Goal: Task Accomplishment & Management: Manage account settings

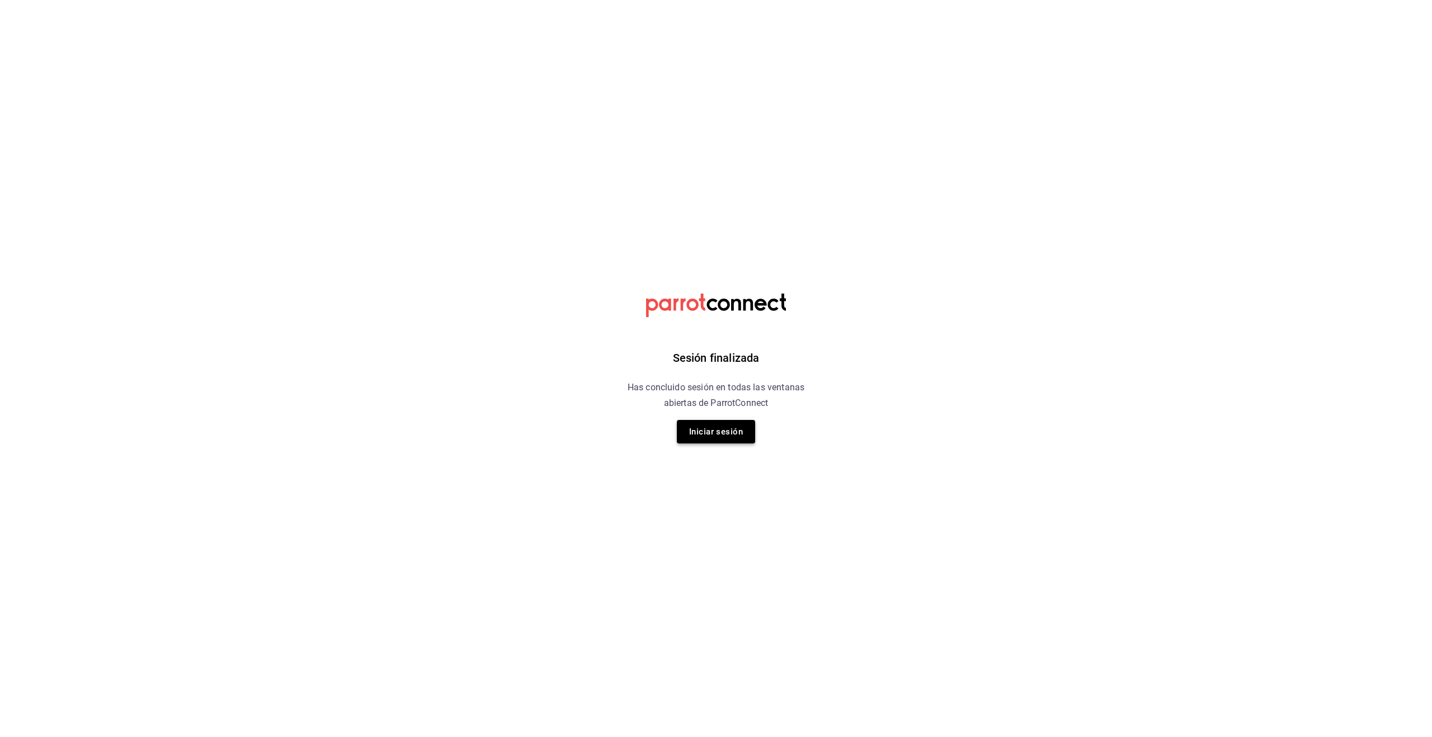
click at [706, 432] on button "Iniciar sesión" at bounding box center [716, 431] width 78 height 23
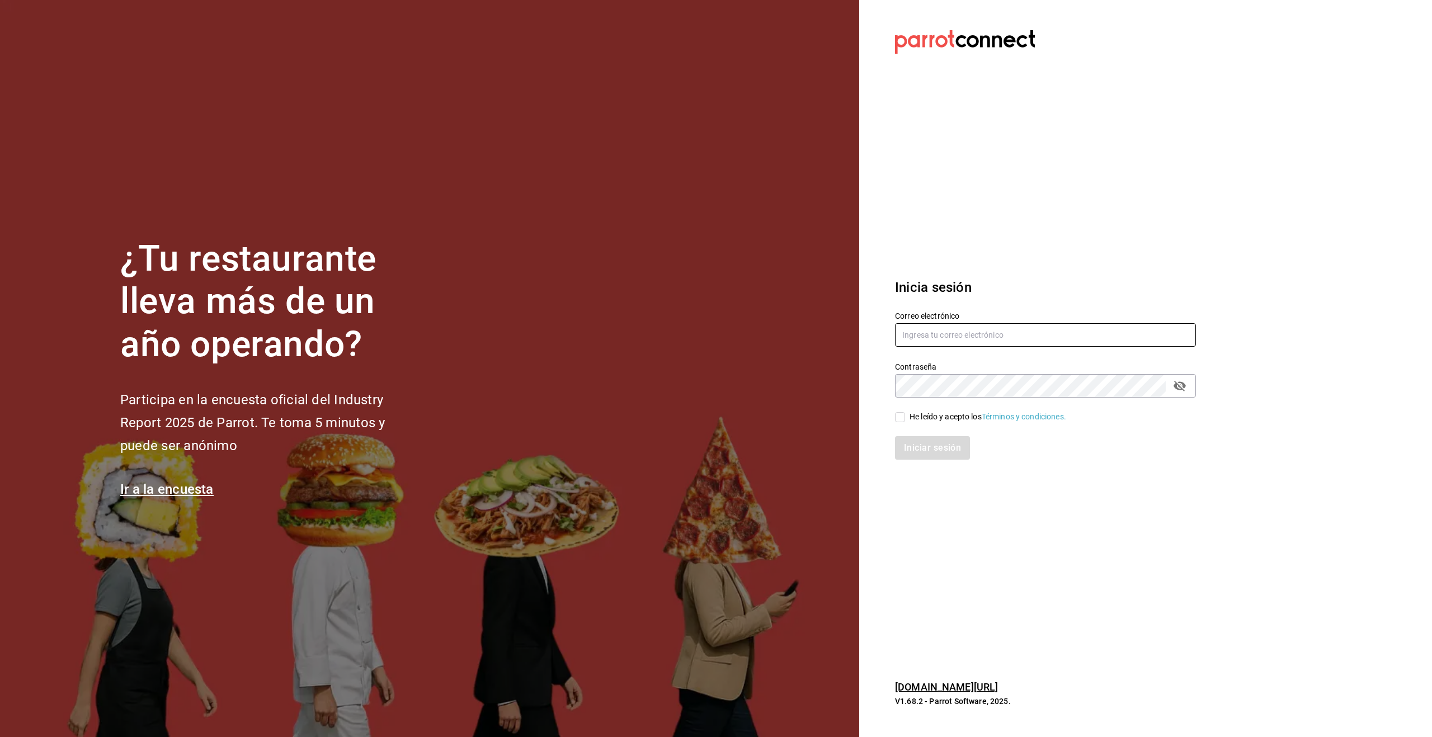
click at [954, 345] on input "text" at bounding box center [1045, 334] width 301 height 23
type input "alecsq@gmail.com"
drag, startPoint x: 900, startPoint y: 415, endPoint x: 909, endPoint y: 436, distance: 22.8
click at [900, 416] on input "He leído y acepto los Términos y condiciones." at bounding box center [900, 417] width 10 height 10
checkbox input "true"
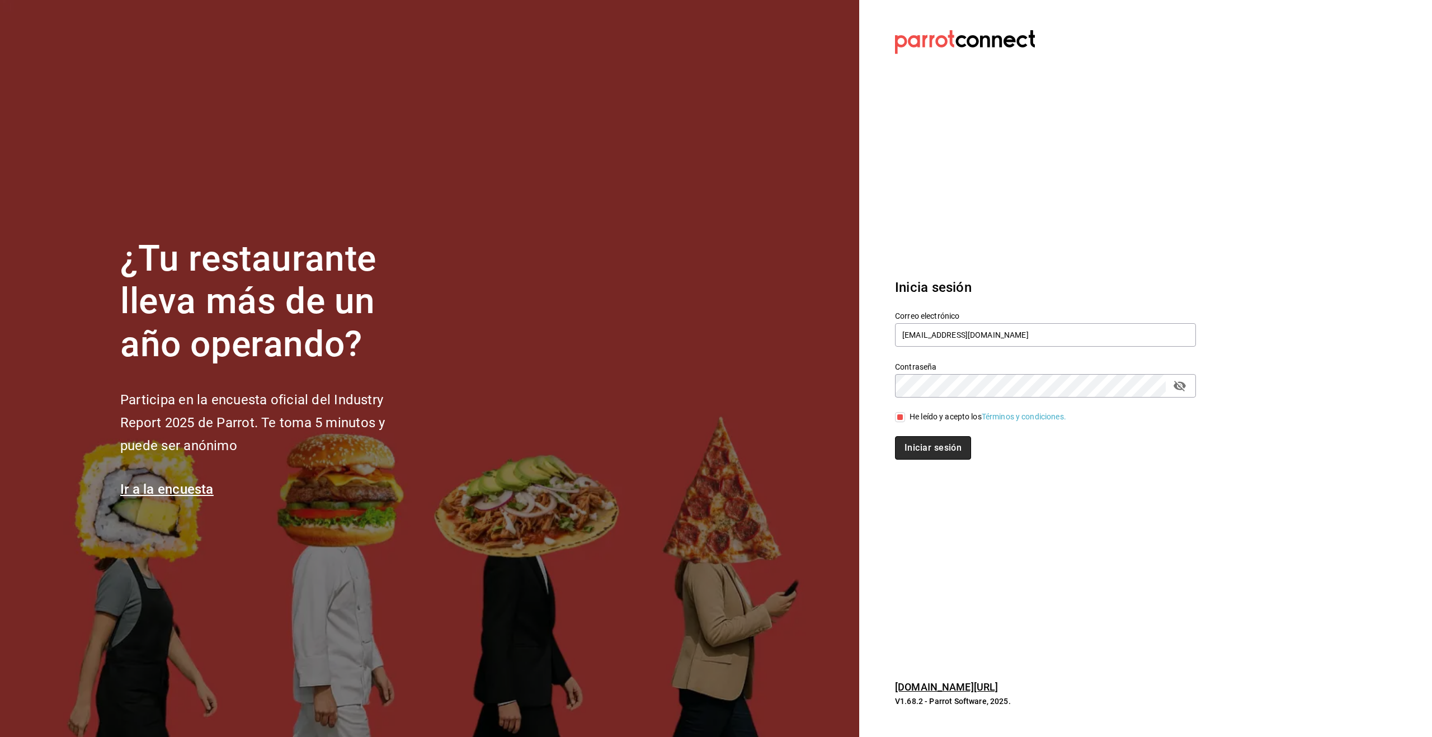
click at [927, 447] on button "Iniciar sesión" at bounding box center [933, 447] width 76 height 23
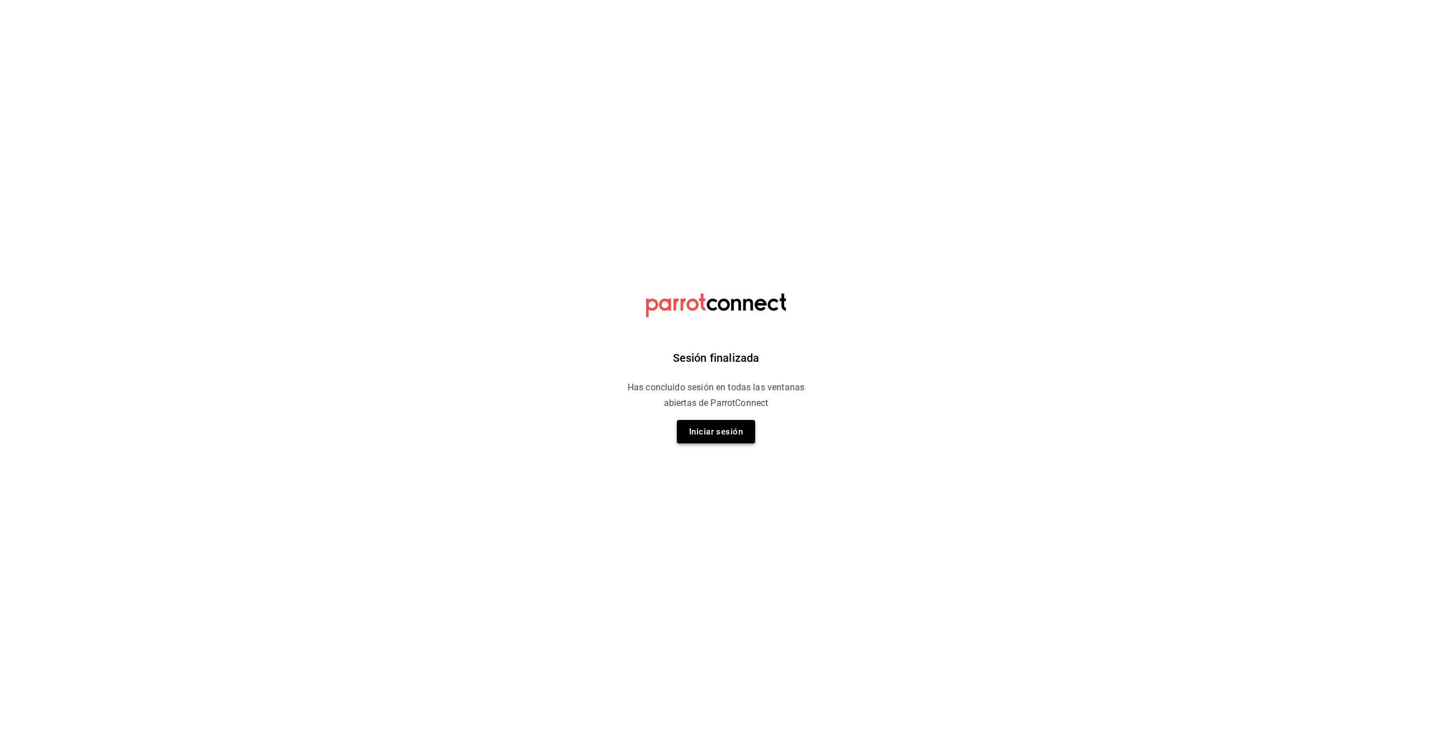
click at [699, 436] on button "Iniciar sesión" at bounding box center [716, 431] width 78 height 23
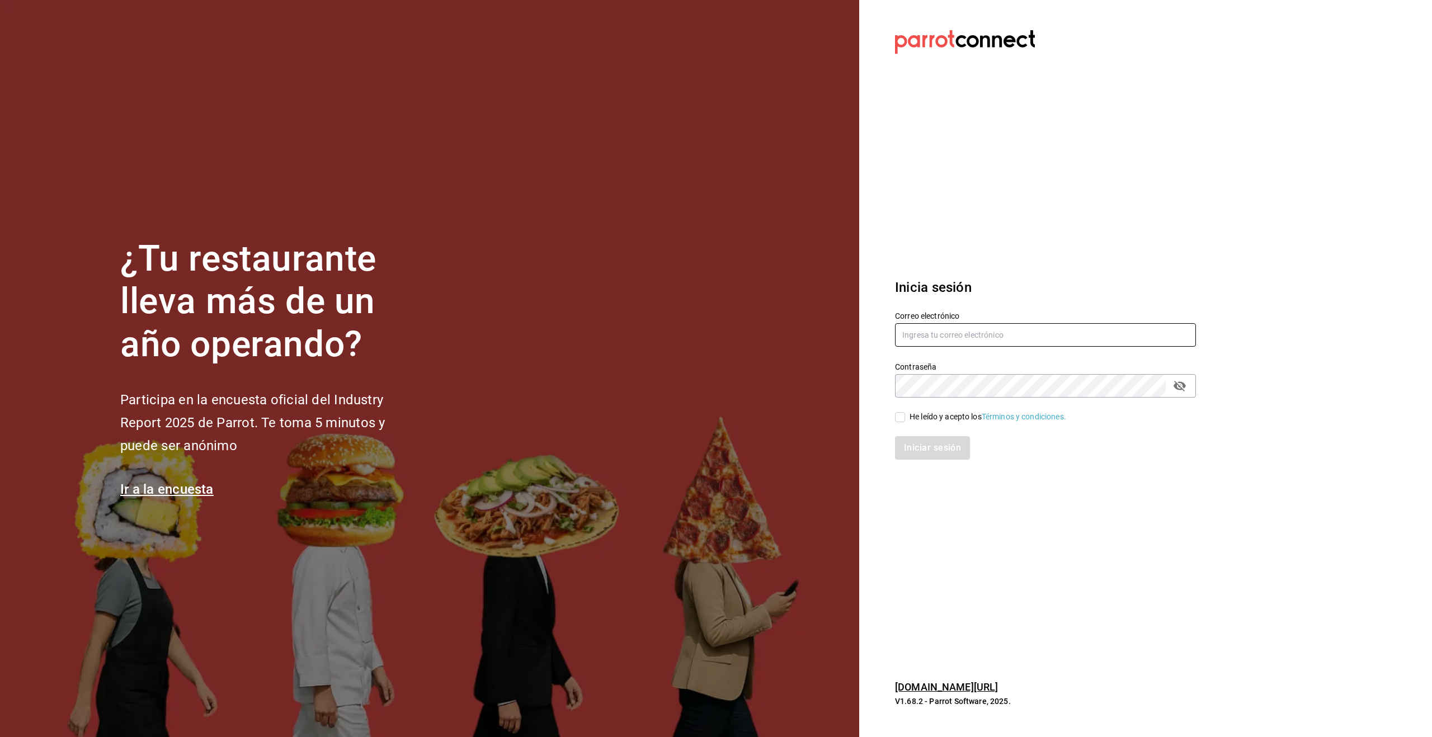
click at [961, 330] on input "text" at bounding box center [1045, 334] width 301 height 23
type input "alecsq@gmail.com"
drag, startPoint x: 904, startPoint y: 414, endPoint x: 908, endPoint y: 428, distance: 15.1
click at [904, 416] on input "He leído y acepto los Términos y condiciones." at bounding box center [900, 417] width 10 height 10
checkbox input "true"
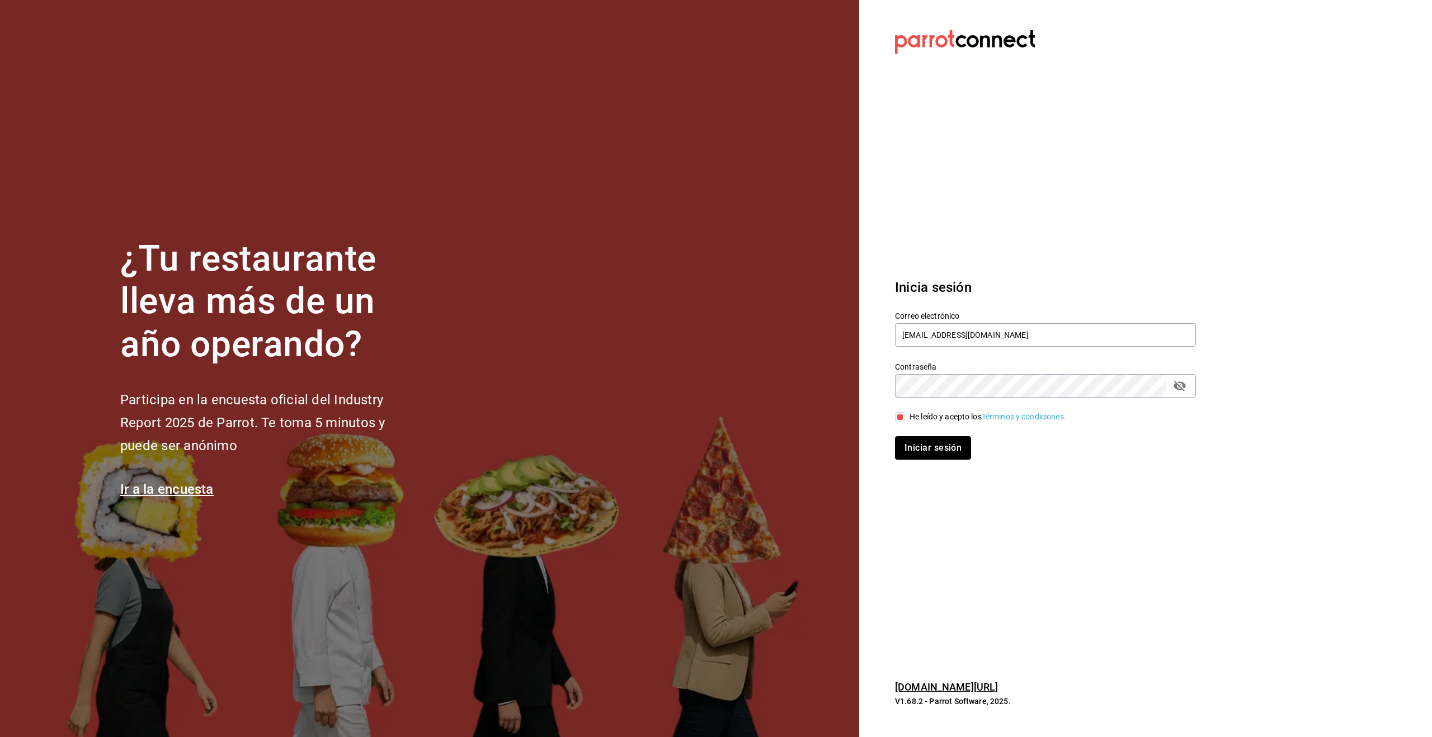
click at [936, 450] on button "Iniciar sesión" at bounding box center [933, 447] width 76 height 23
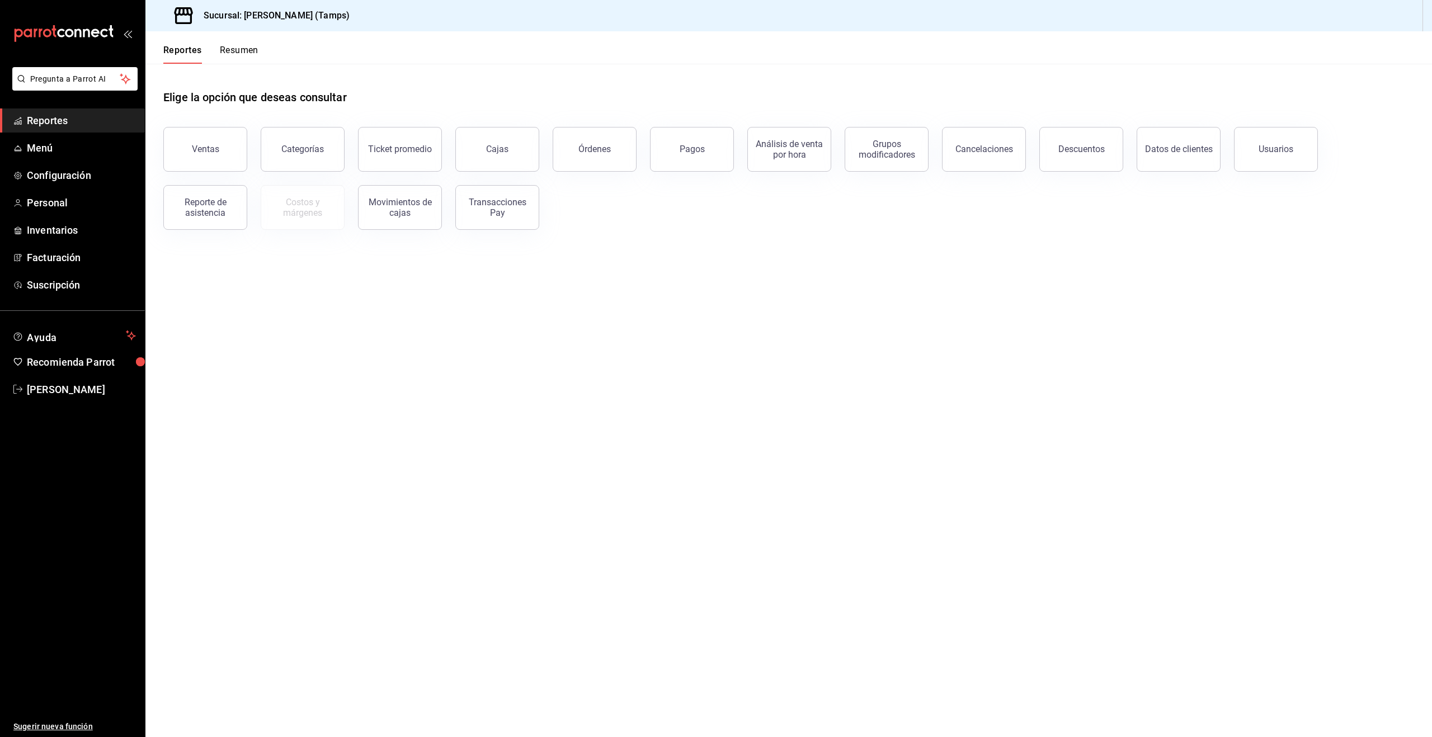
click at [235, 155] on button "Ventas" at bounding box center [205, 149] width 84 height 45
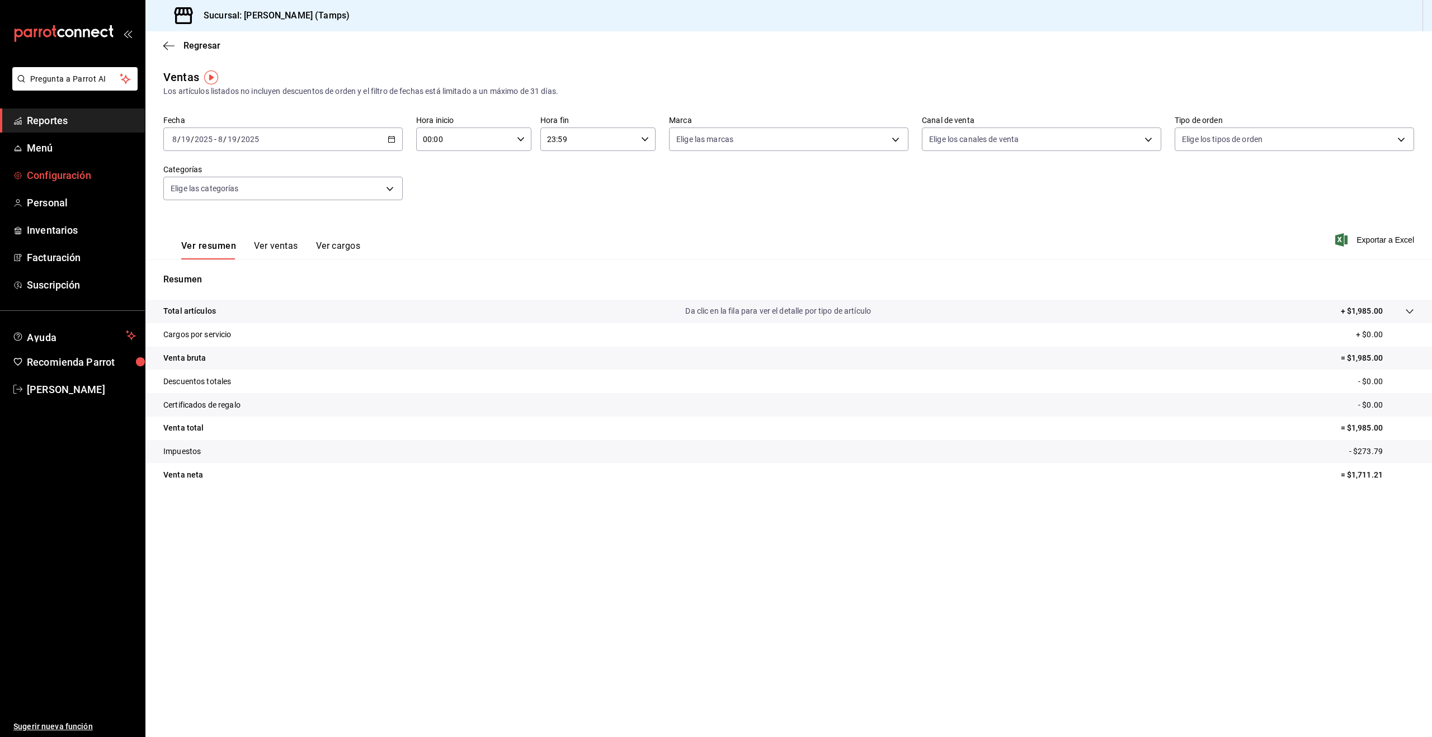
click at [49, 176] on span "Configuración" at bounding box center [81, 175] width 109 height 15
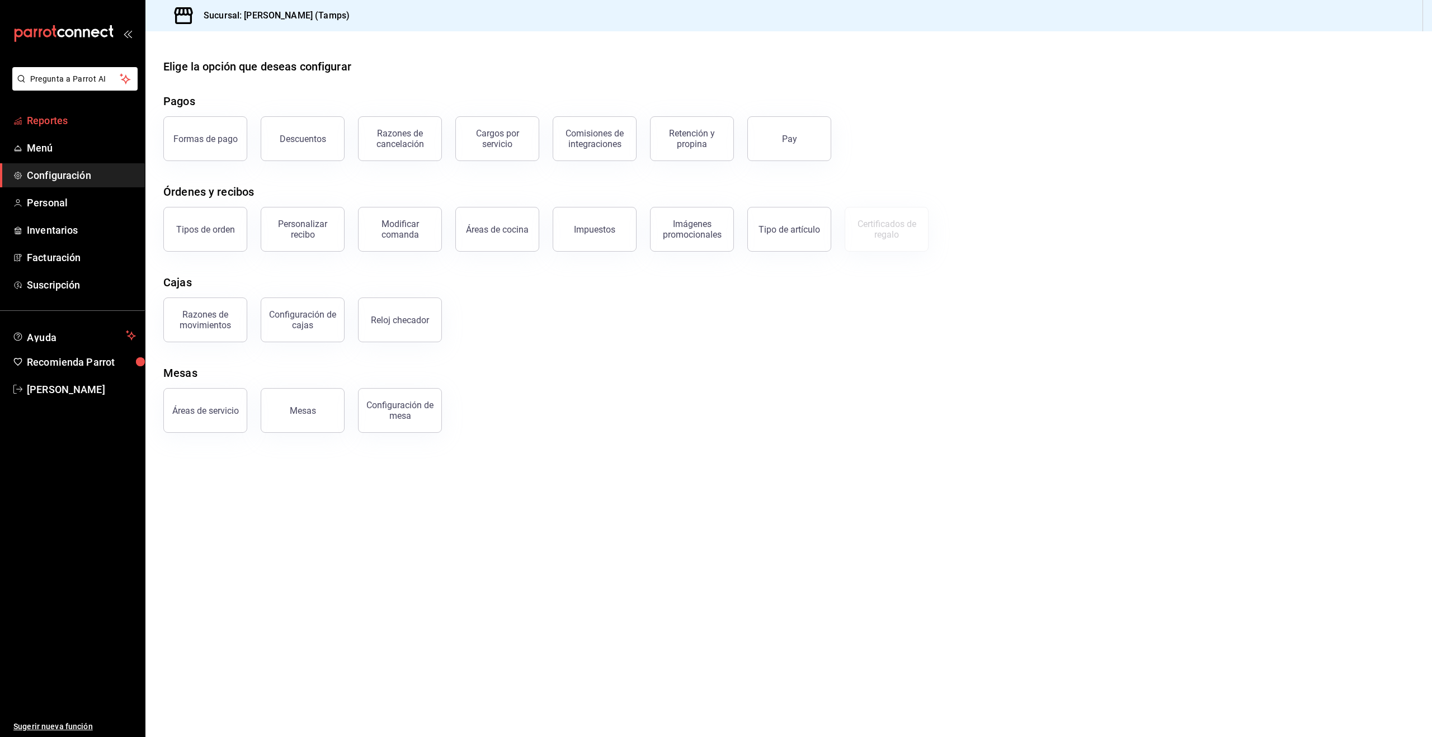
click at [45, 126] on span "Reportes" at bounding box center [81, 120] width 109 height 15
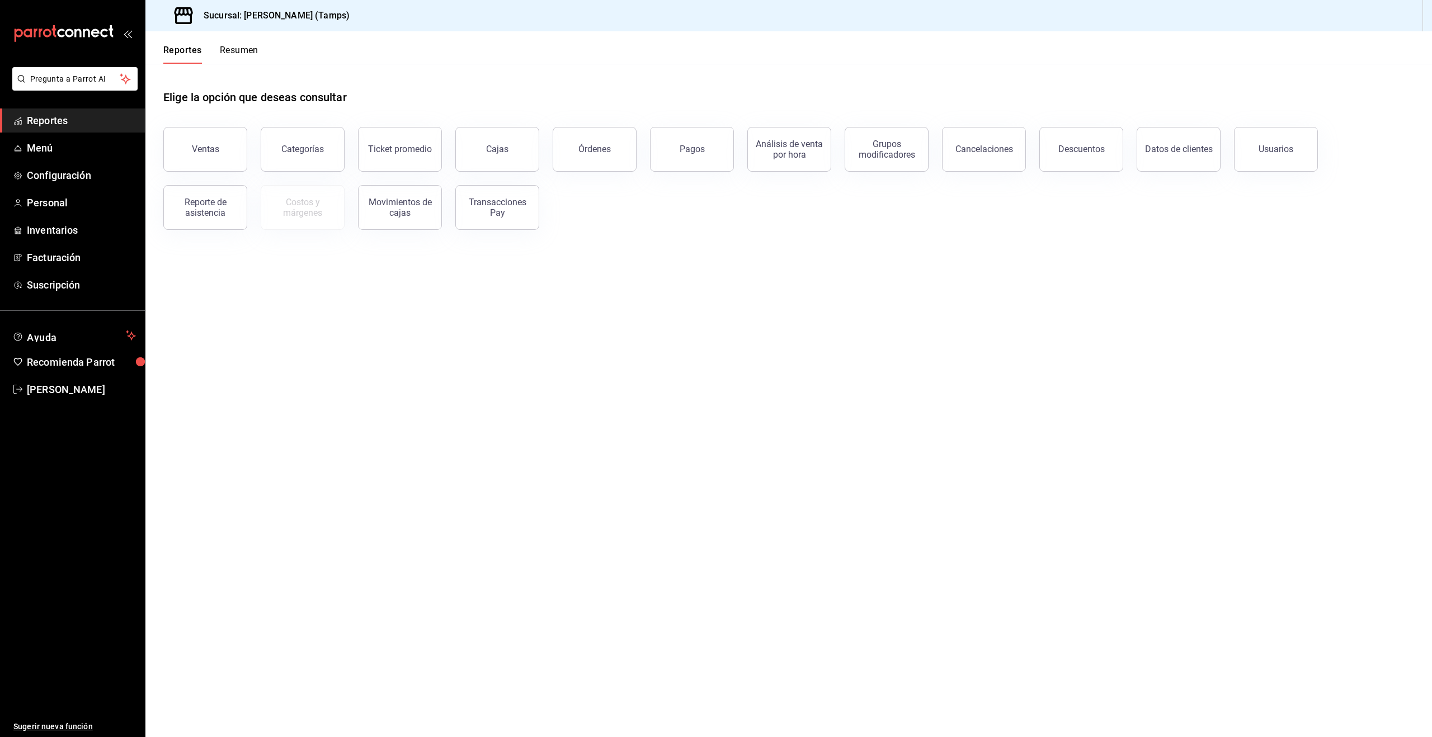
click at [609, 150] on div "Órdenes" at bounding box center [594, 149] width 32 height 11
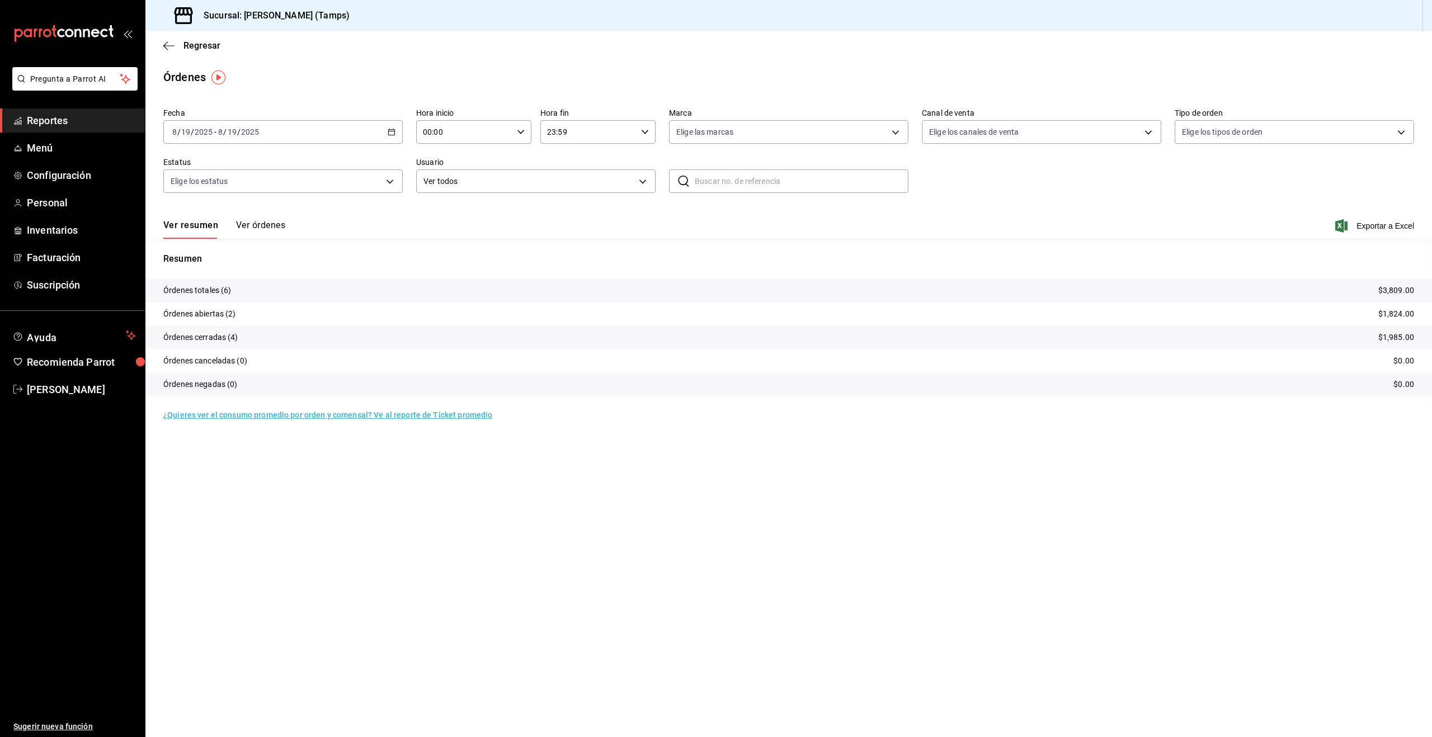
click at [260, 229] on button "Ver órdenes" at bounding box center [260, 229] width 49 height 19
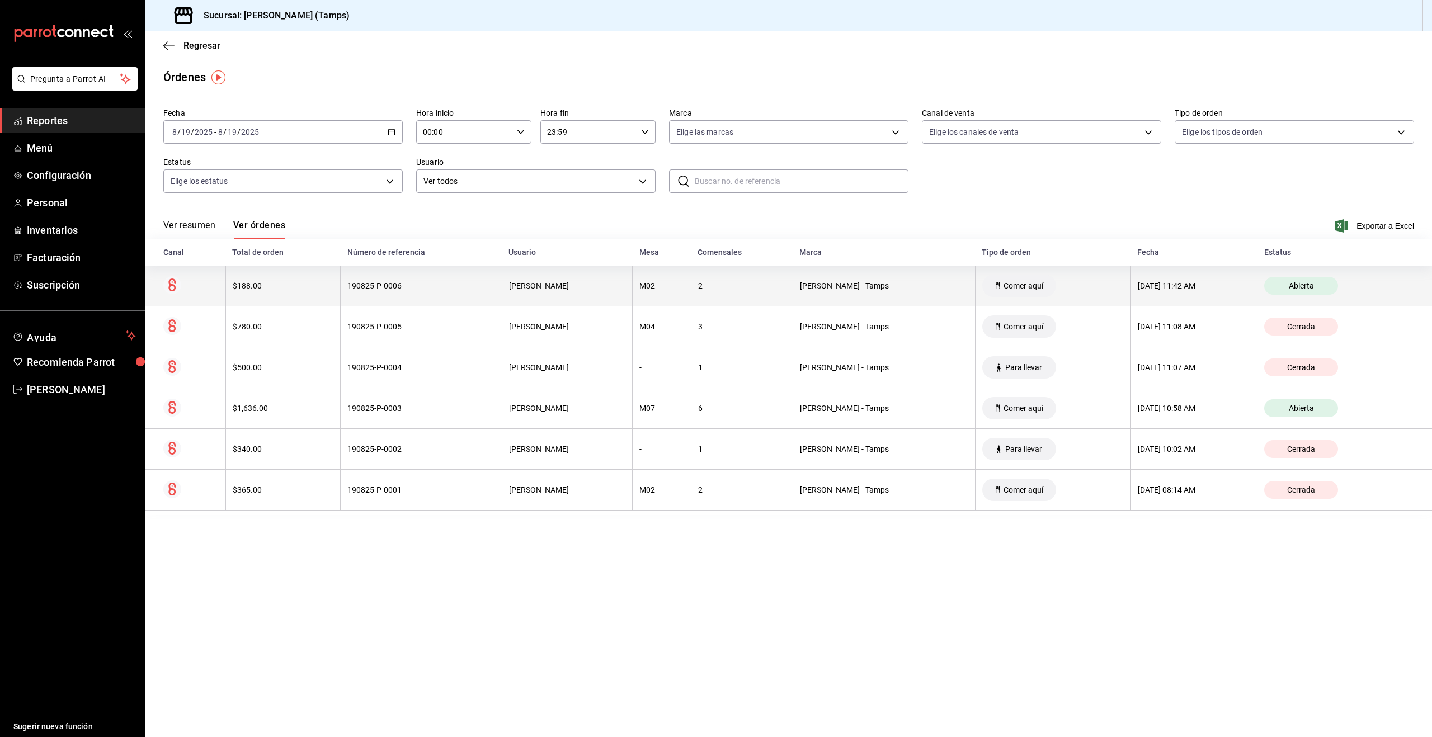
click at [764, 294] on th "2" at bounding box center [742, 286] width 102 height 41
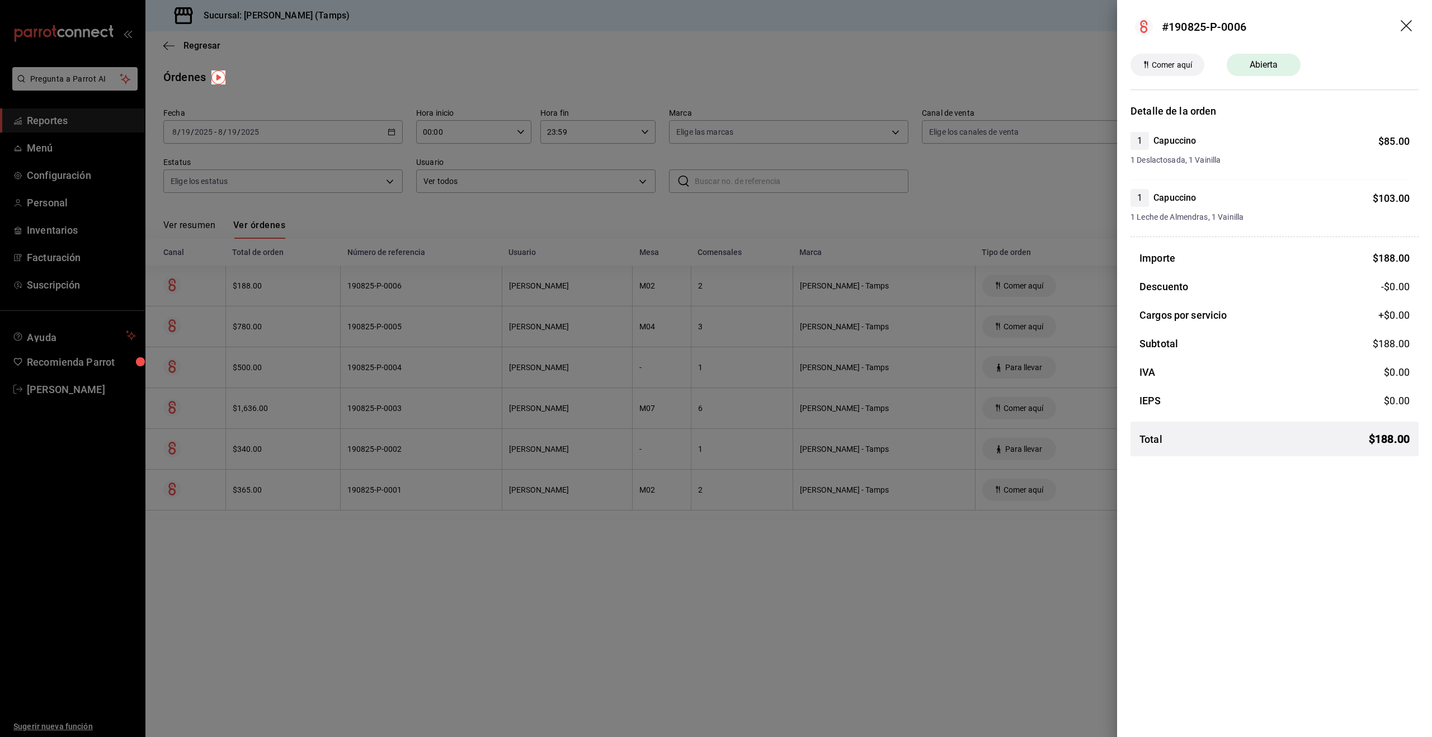
click at [754, 358] on div at bounding box center [716, 368] width 1432 height 737
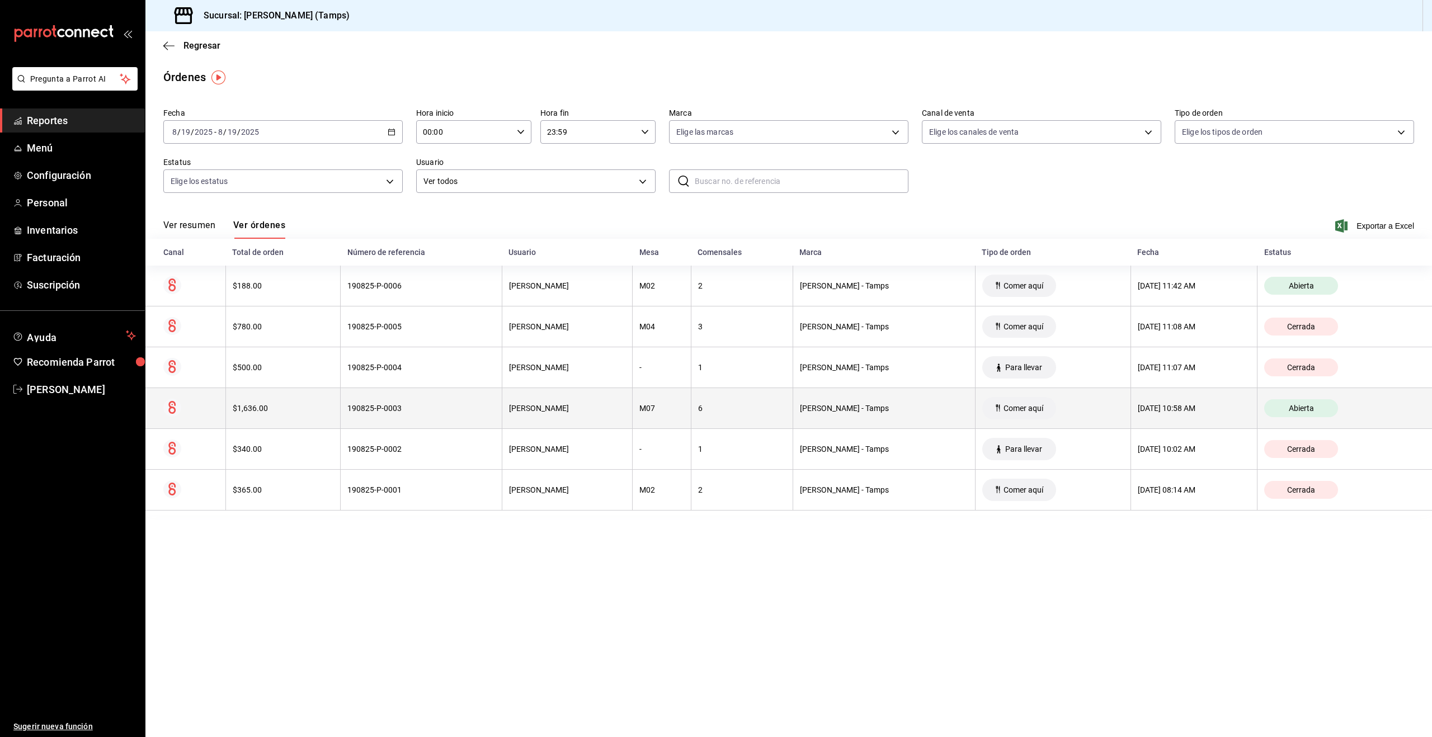
click at [760, 415] on th "6" at bounding box center [742, 408] width 102 height 41
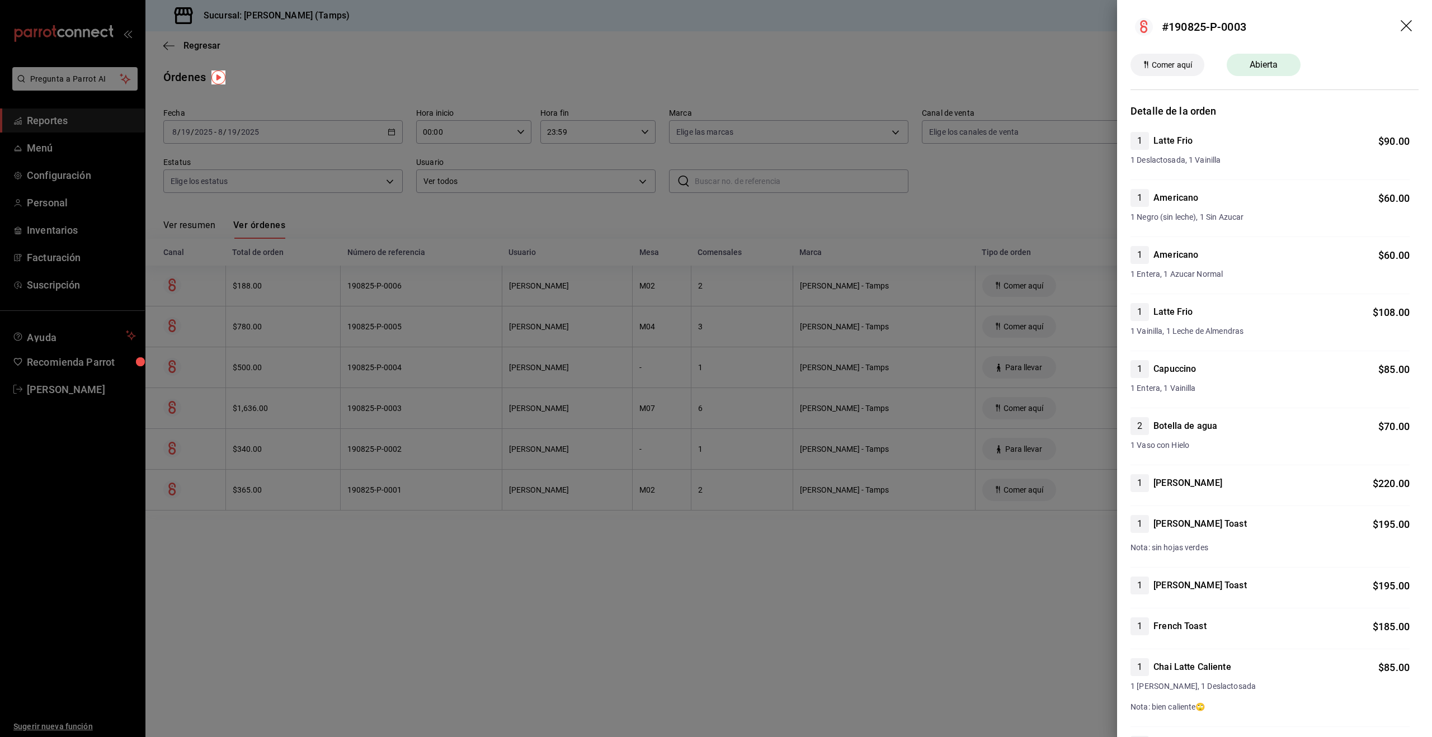
click at [760, 414] on div at bounding box center [716, 368] width 1432 height 737
